Goal: Information Seeking & Learning: Learn about a topic

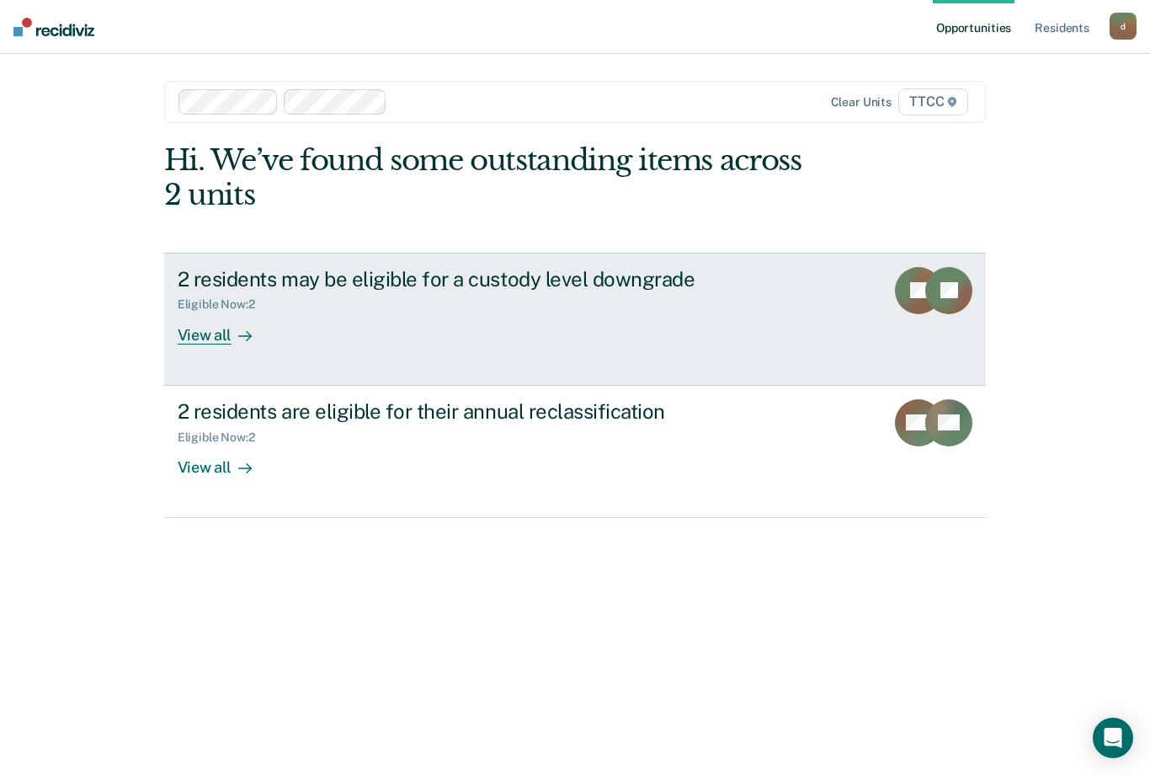
click at [258, 330] on div "View all" at bounding box center [225, 327] width 94 height 33
